Goal: Task Accomplishment & Management: Complete application form

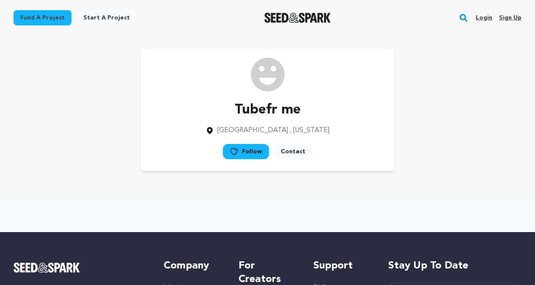
click at [508, 19] on link "Sign up" at bounding box center [510, 18] width 22 height 14
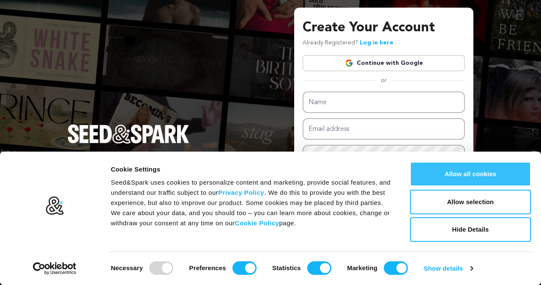
click at [474, 173] on button "Allow all cookies" at bounding box center [470, 174] width 121 height 25
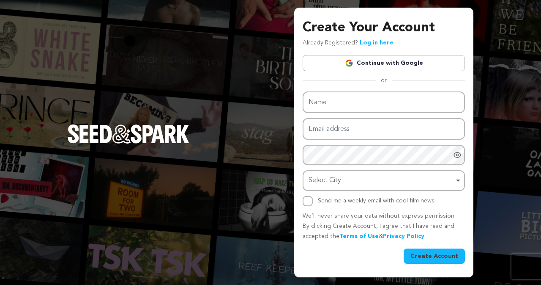
click at [401, 61] on link "Continue with Google" at bounding box center [384, 63] width 162 height 16
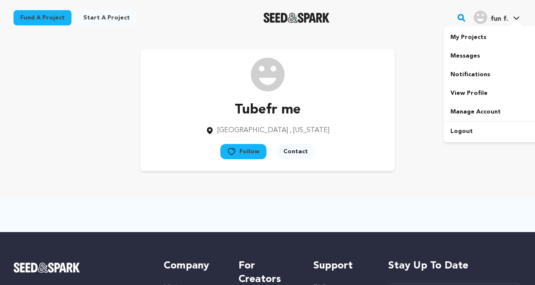
click at [484, 14] on img "fun f.'s Profile" at bounding box center [481, 18] width 14 height 14
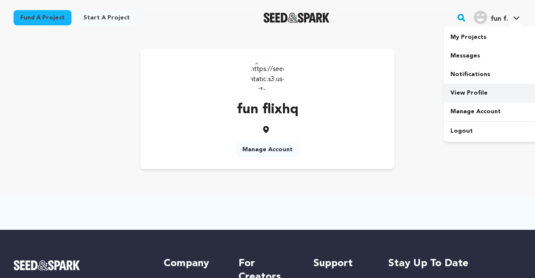
click at [481, 90] on link "View Profile" at bounding box center [491, 93] width 95 height 19
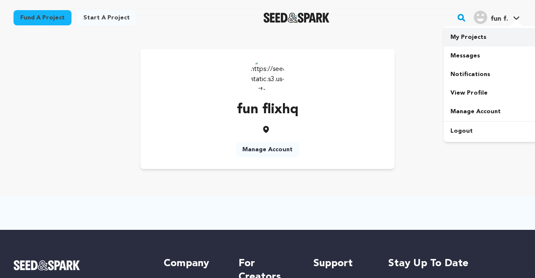
click at [485, 36] on link "My Projects" at bounding box center [491, 37] width 95 height 19
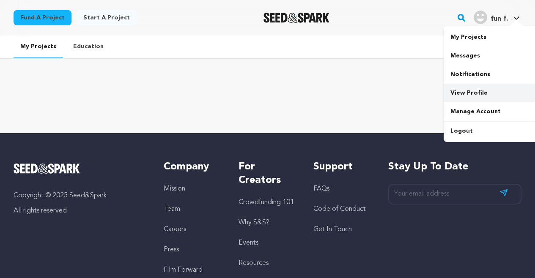
click at [480, 94] on link "View Profile" at bounding box center [491, 93] width 95 height 19
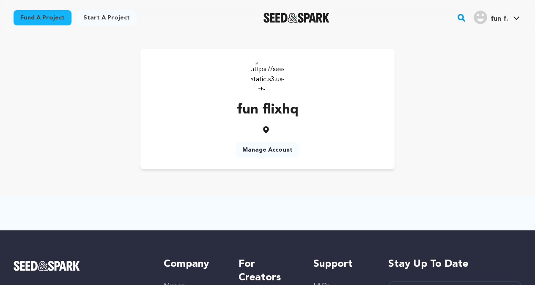
click at [256, 148] on link "Manage Account" at bounding box center [268, 149] width 64 height 15
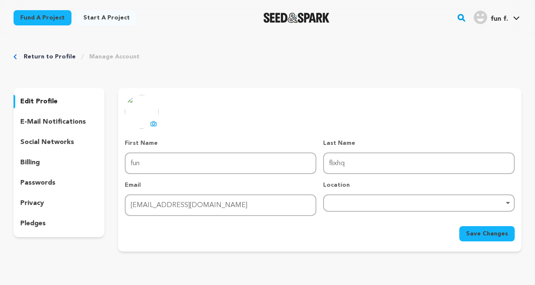
click at [37, 100] on p "edit profile" at bounding box center [38, 101] width 37 height 10
click at [44, 97] on p "edit profile" at bounding box center [38, 101] width 37 height 10
click at [99, 54] on link "Manage Account" at bounding box center [114, 56] width 50 height 8
click at [42, 101] on p "edit profile" at bounding box center [38, 101] width 37 height 10
click at [243, 104] on div "uploading spinner upload profile image First Name First Name fun Last Name Last…" at bounding box center [320, 168] width 390 height 146
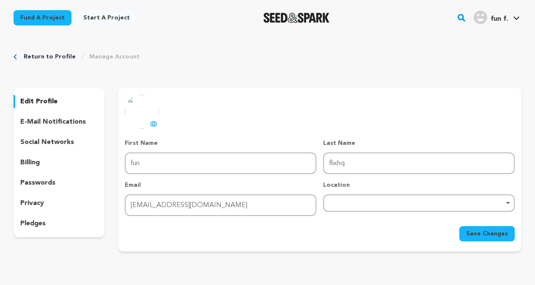
click at [88, 16] on link "Start a project" at bounding box center [107, 17] width 60 height 15
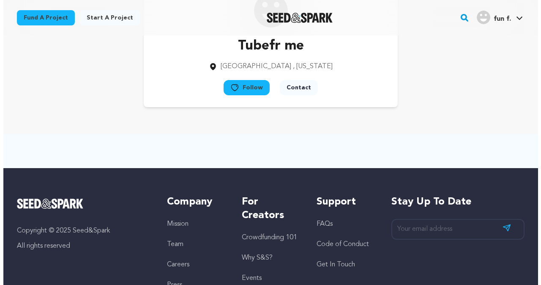
scroll to position [85, 0]
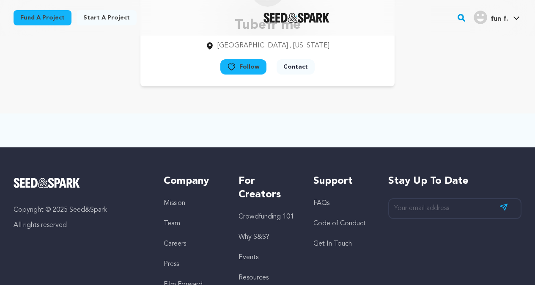
click at [296, 67] on button "Contact" at bounding box center [296, 66] width 38 height 15
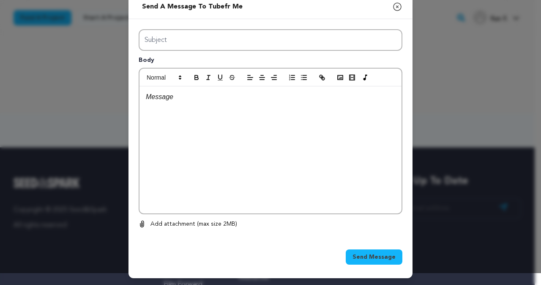
scroll to position [0, 0]
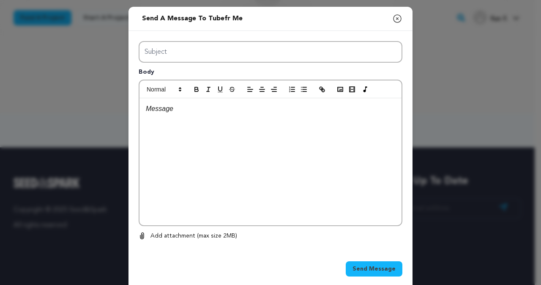
click at [479, 62] on div "Send a message to Tubefr me Close modal Subject Body 0 0 Remove" at bounding box center [270, 148] width 541 height 297
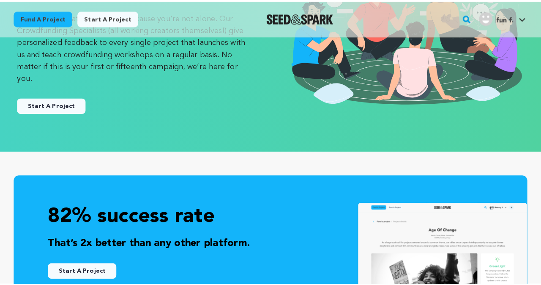
scroll to position [127, 0]
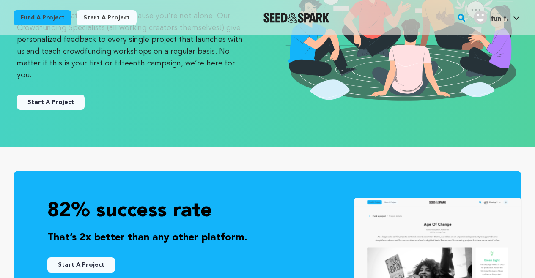
click at [53, 95] on button "Start A Project" at bounding box center [51, 102] width 68 height 15
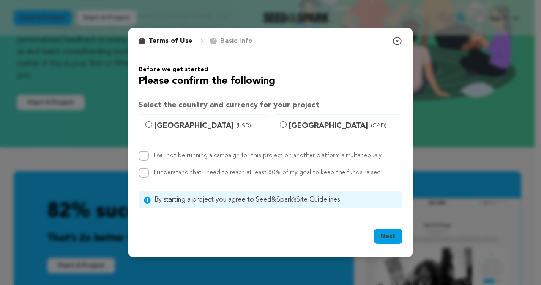
click at [145, 123] on label "[GEOGRAPHIC_DATA] (USD)" at bounding box center [203, 125] width 129 height 23
click at [146, 123] on input "[GEOGRAPHIC_DATA] (USD)" at bounding box center [149, 124] width 7 height 7
radio input "true"
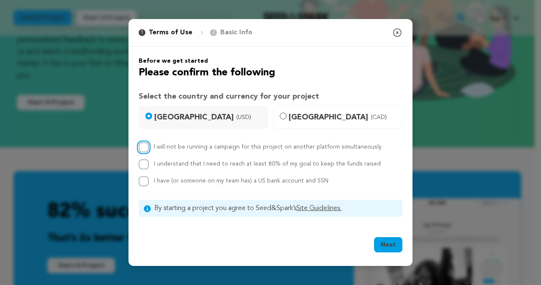
click at [141, 149] on input "I will not be running a campaign for this project on another platform simultane…" at bounding box center [144, 147] width 10 height 10
checkbox input "true"
click at [141, 162] on input "I understand that I need to reach at least 80% of my goal to keep the funds rai…" at bounding box center [144, 164] width 10 height 10
checkbox input "true"
click at [143, 179] on input "I have (or someone on my team has) a US bank account and SSN" at bounding box center [144, 181] width 10 height 10
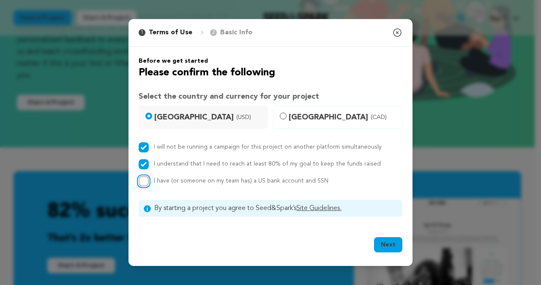
checkbox input "true"
click at [379, 244] on button "Next" at bounding box center [388, 244] width 28 height 15
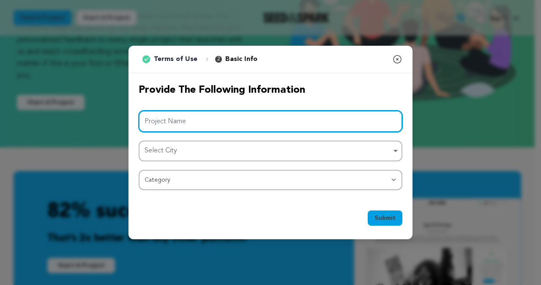
click at [200, 122] on input "Project Name" at bounding box center [271, 121] width 264 height 22
click at [247, 159] on div "Select City Select City Remove item" at bounding box center [271, 150] width 264 height 21
type input "flixhq"
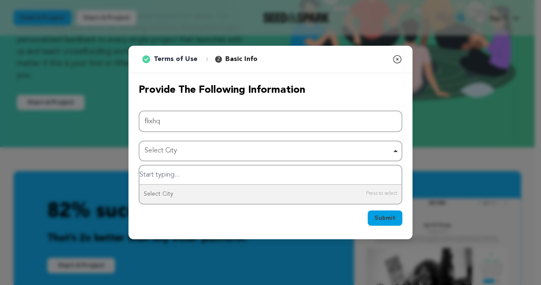
click at [251, 150] on div "Select City Remove item" at bounding box center [268, 151] width 247 height 12
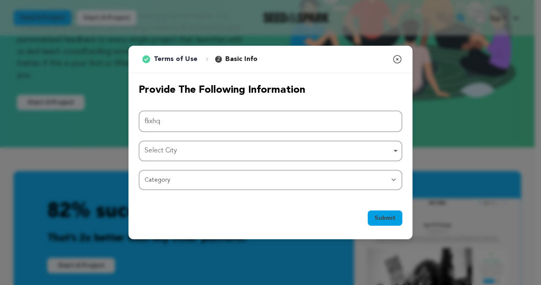
click at [247, 150] on div "Select City Remove item" at bounding box center [268, 151] width 247 height 12
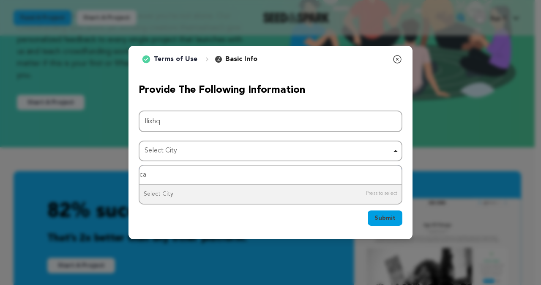
type input "ca"
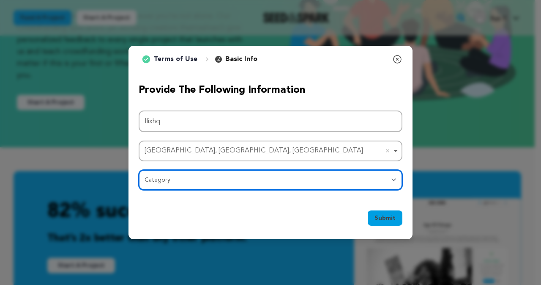
click at [391, 181] on select "Category Film Feature Film Short Series Film Festival Company Music Video VR Ex…" at bounding box center [271, 180] width 264 height 20
click at [196, 184] on select "Category Film Feature Film Short Series Film Festival Company Music Video VR Ex…" at bounding box center [271, 180] width 264 height 20
click at [283, 182] on select "Category Film Feature Film Short Series Film Festival Company Music Video VR Ex…" at bounding box center [271, 180] width 264 height 20
select select "10891"
click at [139, 170] on select "Category Film Feature Film Short Series Film Festival Company Music Video VR Ex…" at bounding box center [271, 180] width 264 height 20
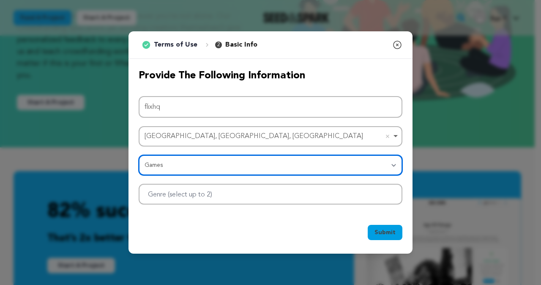
click at [265, 201] on div at bounding box center [271, 194] width 264 height 21
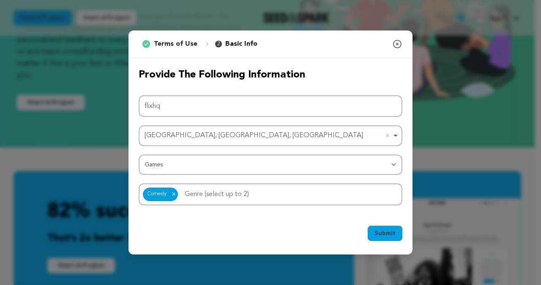
click at [385, 228] on button "Submit" at bounding box center [385, 232] width 35 height 15
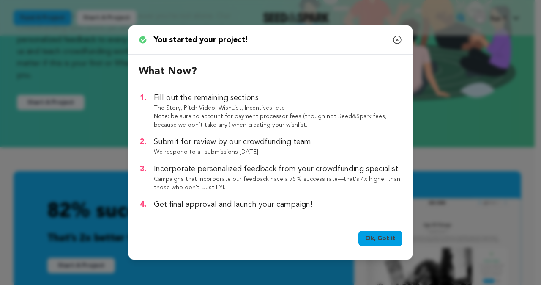
click at [388, 236] on link "Ok, Got it" at bounding box center [381, 238] width 44 height 15
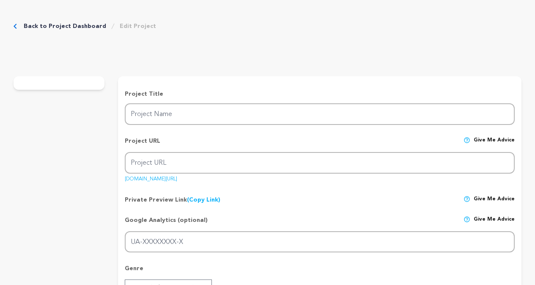
type input "flixhq"
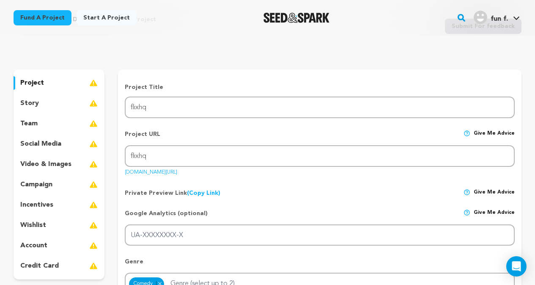
scroll to position [85, 0]
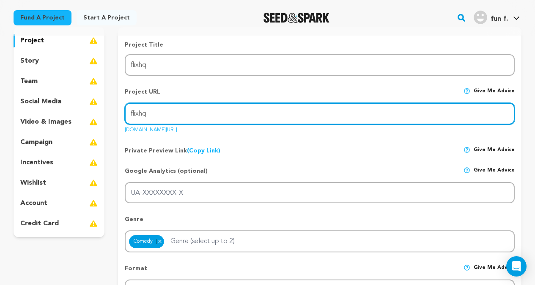
click at [184, 117] on input "flixhq" at bounding box center [320, 114] width 390 height 22
drag, startPoint x: 190, startPoint y: 113, endPoint x: 97, endPoint y: 108, distance: 93.2
paste input "https://www.flixhq.fun/"
click at [128, 113] on input "https://www.flixhq.fun/" at bounding box center [320, 114] width 390 height 22
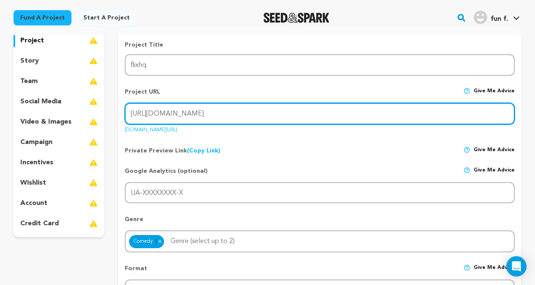
type input "https://www.flixhq.fun/"
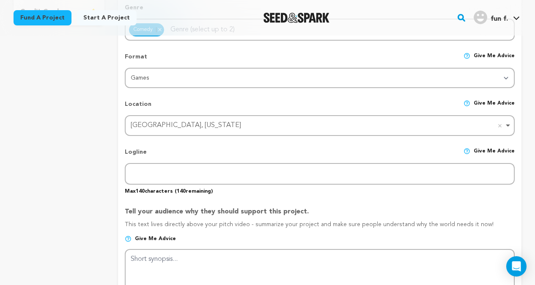
scroll to position [338, 0]
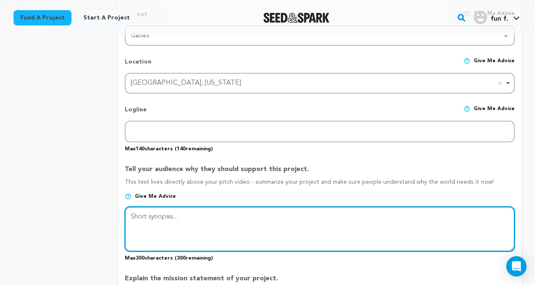
click at [203, 216] on textarea at bounding box center [320, 228] width 390 height 45
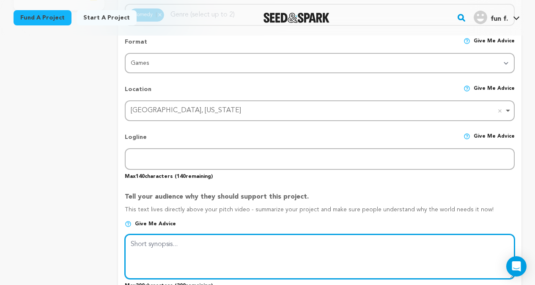
scroll to position [296, 0]
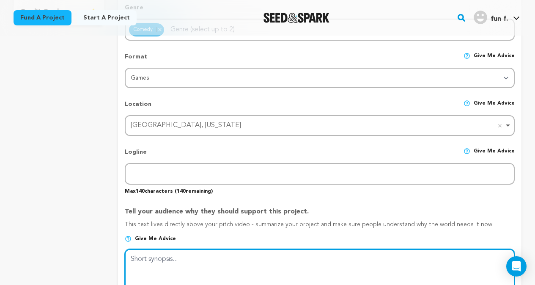
click at [170, 266] on textarea at bounding box center [320, 271] width 390 height 45
paste textarea "FlixHQ has gained attention as a streaming platform that offers users access to…"
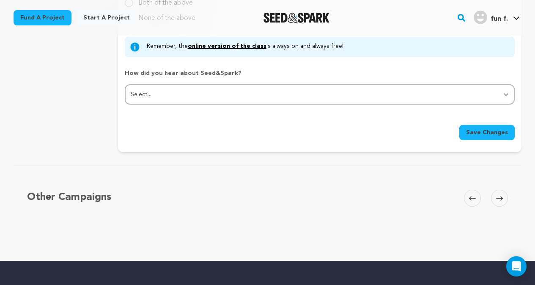
scroll to position [858, 0]
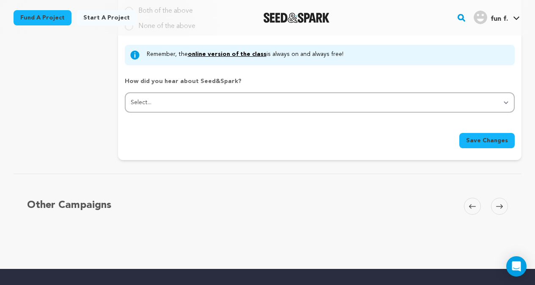
click at [487, 135] on button "Save Changes" at bounding box center [486, 140] width 55 height 15
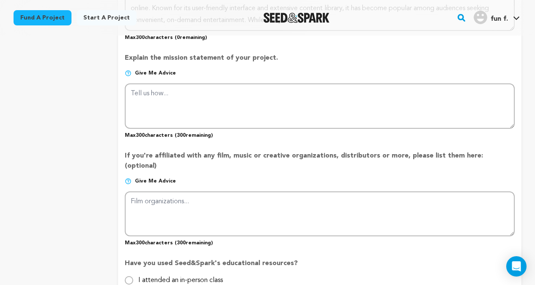
scroll to position [502, 0]
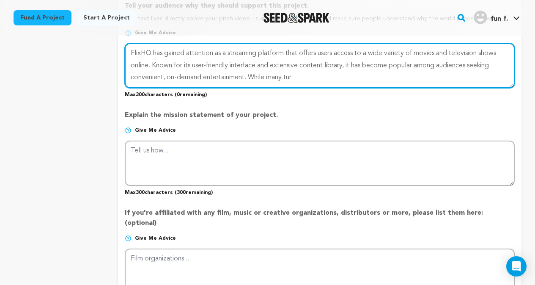
drag, startPoint x: 247, startPoint y: 77, endPoint x: 251, endPoint y: 77, distance: 4.7
click at [251, 77] on textarea at bounding box center [320, 65] width 390 height 45
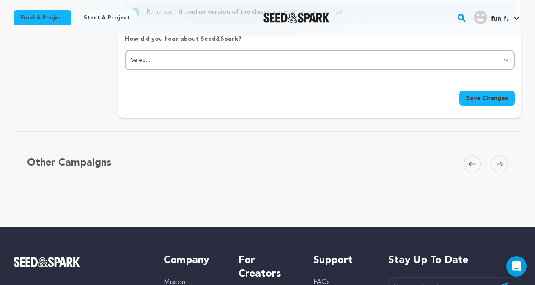
type textarea "FlixHQ has gained attention as a streaming platform that offers users access to…"
click at [471, 84] on div "Save Changes" at bounding box center [320, 95] width 390 height 22
click at [473, 91] on button "Save Changes" at bounding box center [486, 98] width 55 height 15
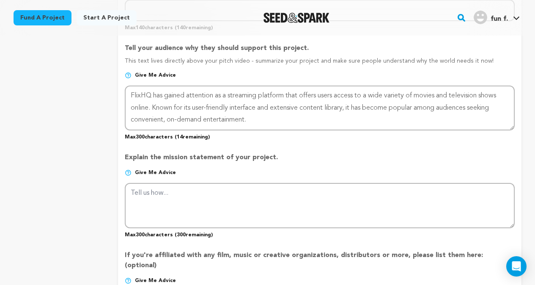
click at [308, 30] on div "Fund a project Start a project Search" at bounding box center [267, 18] width 535 height 36
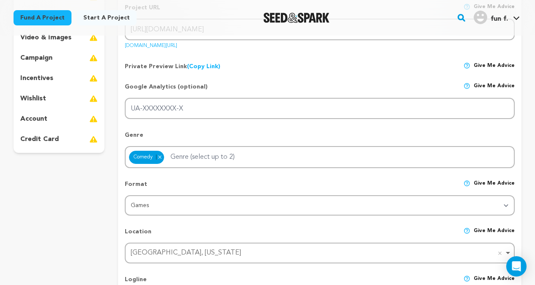
scroll to position [169, 0]
click at [48, 121] on div "account" at bounding box center [59, 119] width 91 height 14
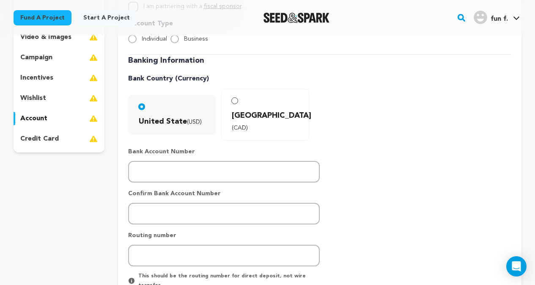
click at [61, 96] on div "wishlist" at bounding box center [59, 98] width 91 height 14
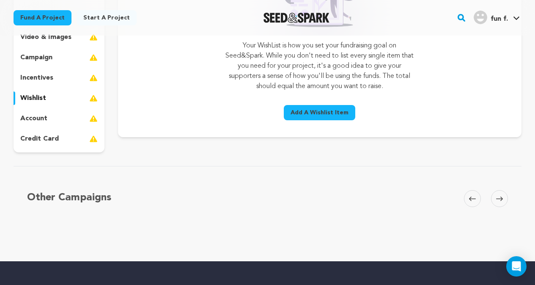
click at [62, 73] on div "incentives" at bounding box center [59, 78] width 91 height 14
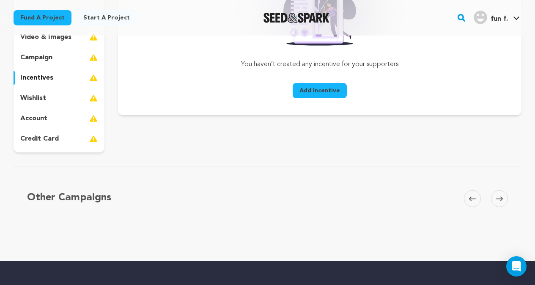
click at [59, 53] on div "campaign" at bounding box center [59, 58] width 91 height 14
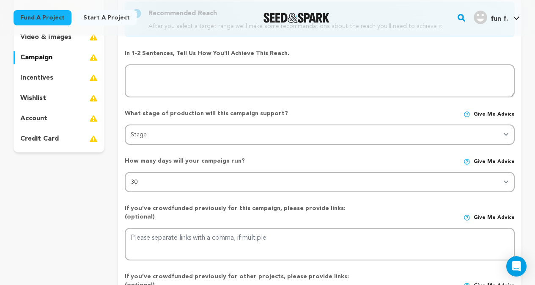
click at [59, 53] on div "campaign" at bounding box center [59, 58] width 91 height 14
